Goal: Find specific page/section: Find specific page/section

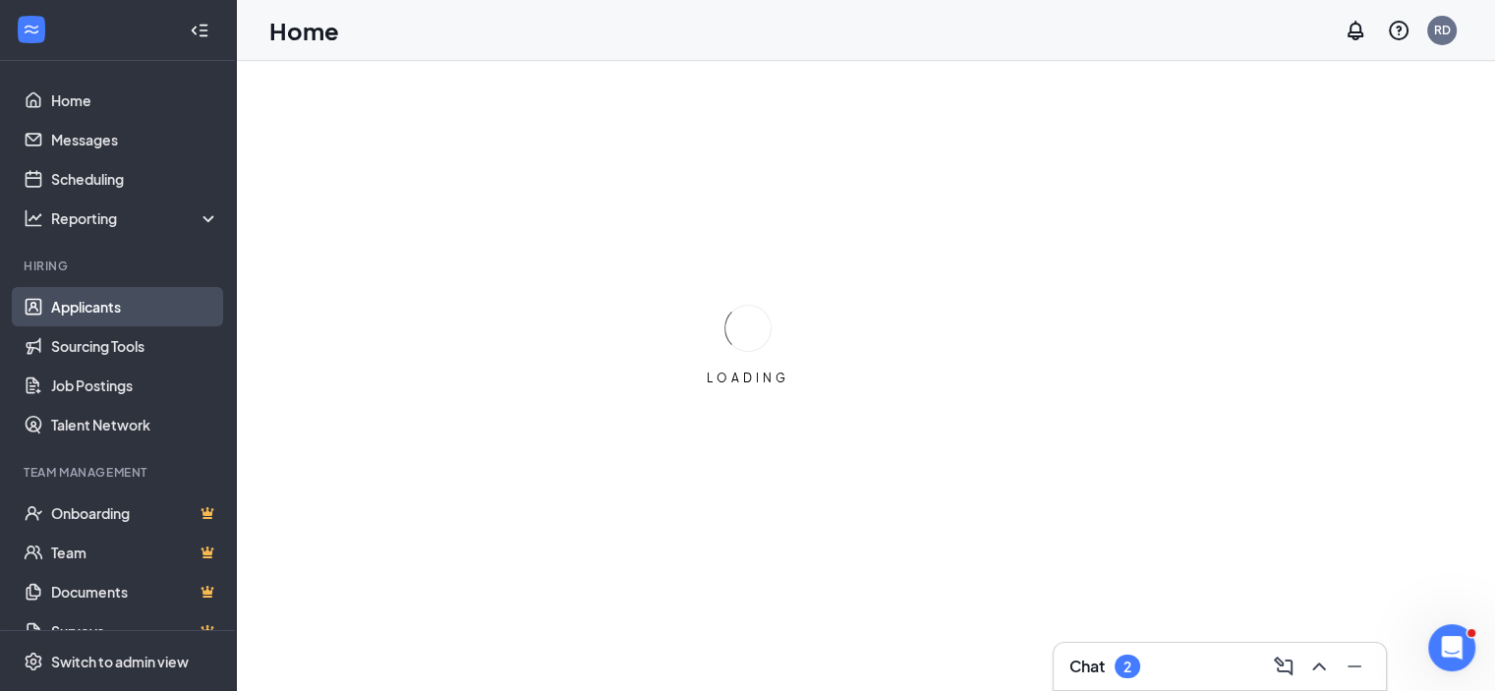
click at [128, 306] on link "Applicants" at bounding box center [135, 306] width 168 height 39
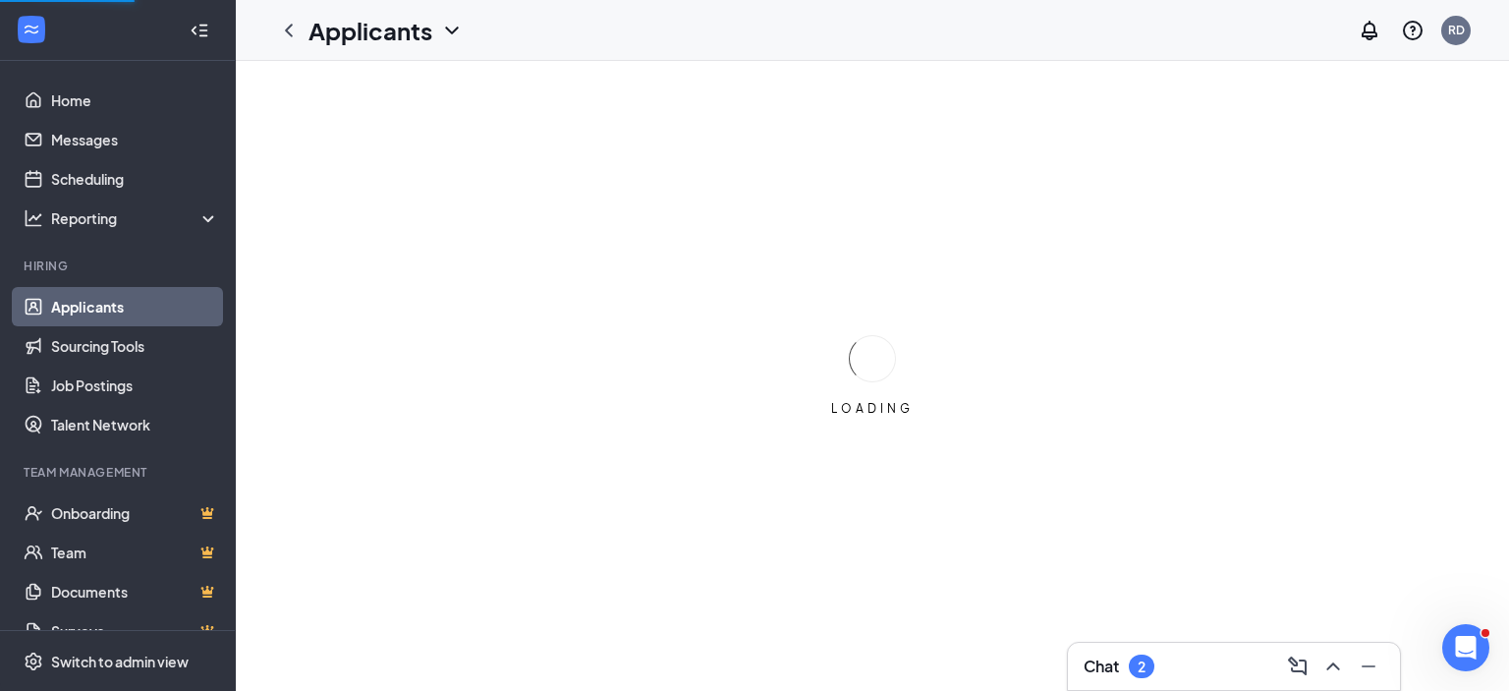
click at [1164, 667] on div "Chat 2" at bounding box center [1234, 665] width 301 height 31
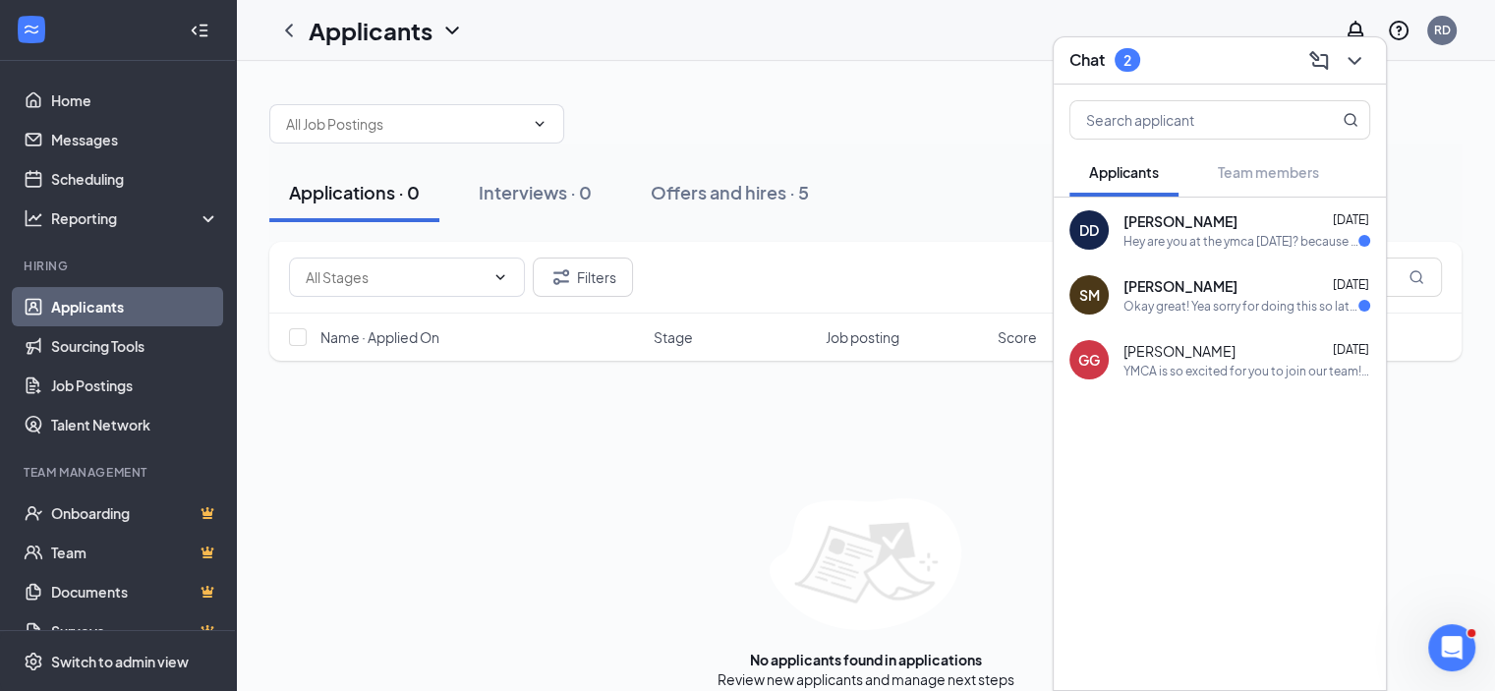
click at [448, 38] on icon "ChevronDown" at bounding box center [452, 31] width 24 height 24
click at [446, 26] on icon "ChevronDown" at bounding box center [452, 31] width 24 height 24
click at [440, 39] on icon "ChevronDown" at bounding box center [452, 31] width 24 height 24
click at [418, 82] on link "Applicants" at bounding box center [426, 86] width 212 height 20
click at [1356, 59] on icon "ChevronDown" at bounding box center [1354, 61] width 24 height 24
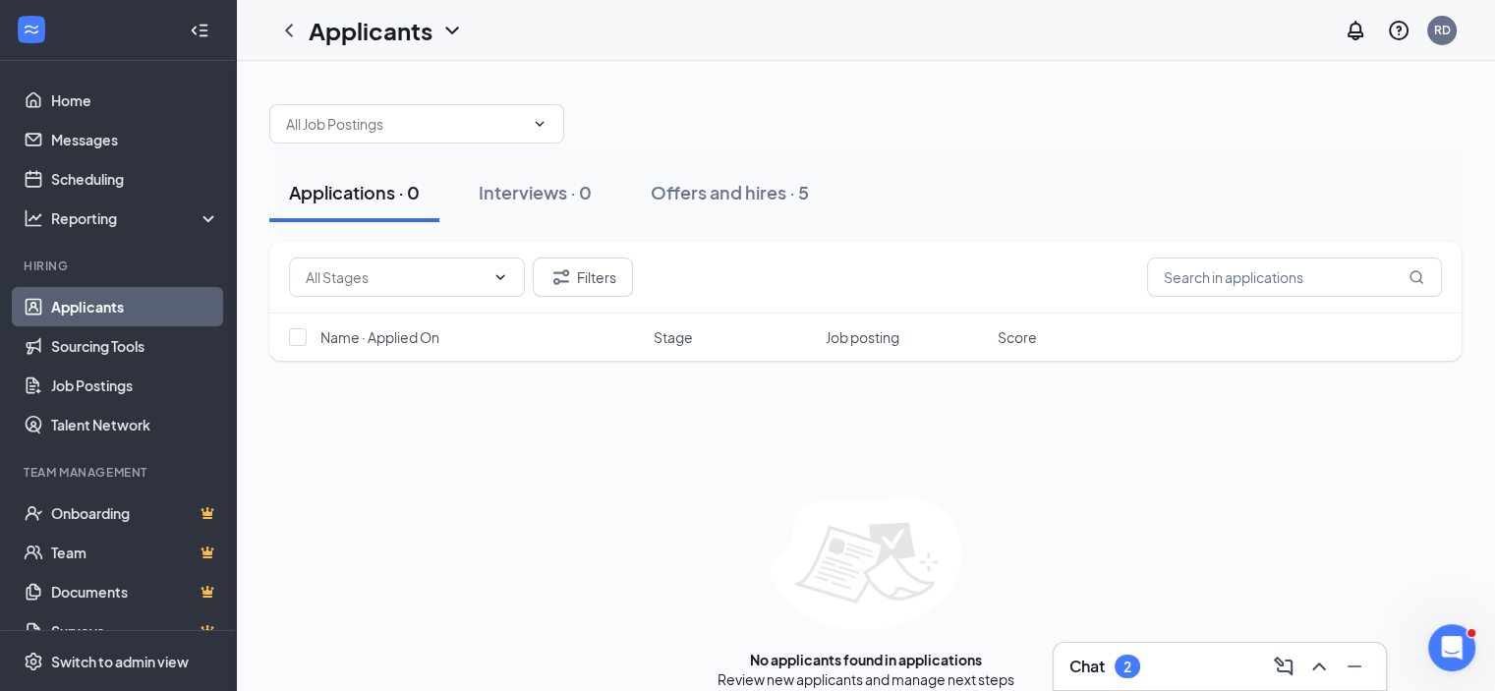
click at [457, 25] on icon "ChevronDown" at bounding box center [452, 31] width 24 height 24
click at [381, 85] on link "Applicants" at bounding box center [426, 86] width 212 height 20
click at [688, 188] on div "Offers and hires · 5" at bounding box center [729, 192] width 158 height 25
